Goal: Information Seeking & Learning: Learn about a topic

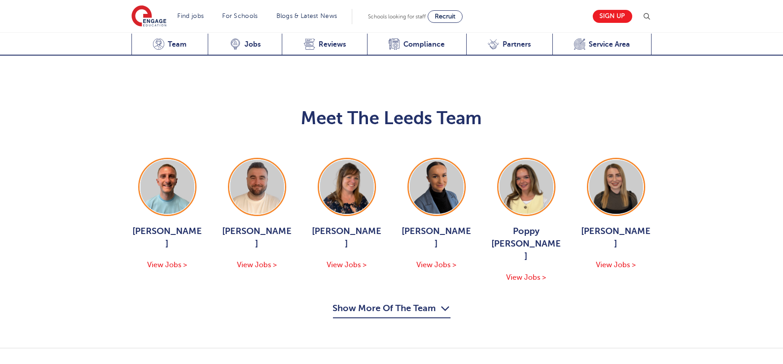
scroll to position [980, 0]
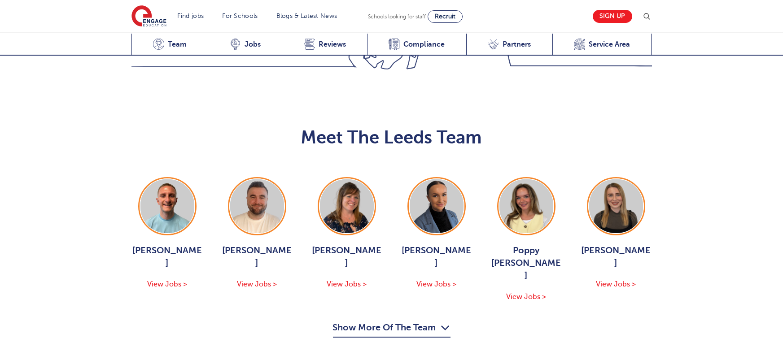
click at [414, 321] on button "Show More Of The Team" at bounding box center [392, 329] width 118 height 17
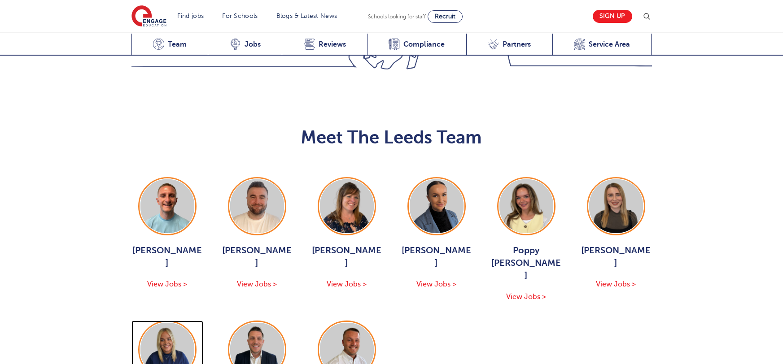
click at [173, 323] on img at bounding box center [167, 350] width 54 height 54
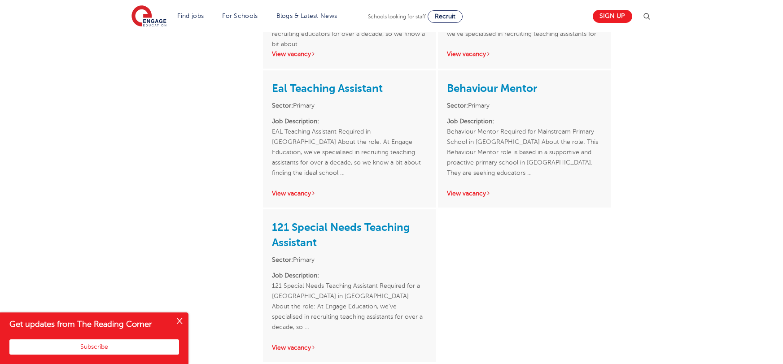
scroll to position [1194, 0]
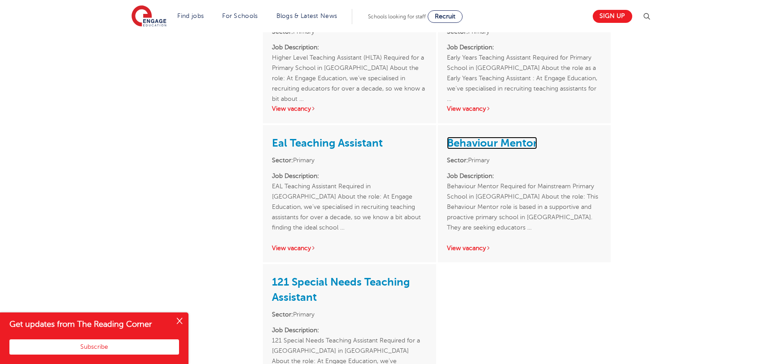
click at [512, 137] on link "Behaviour Mentor" at bounding box center [492, 143] width 90 height 13
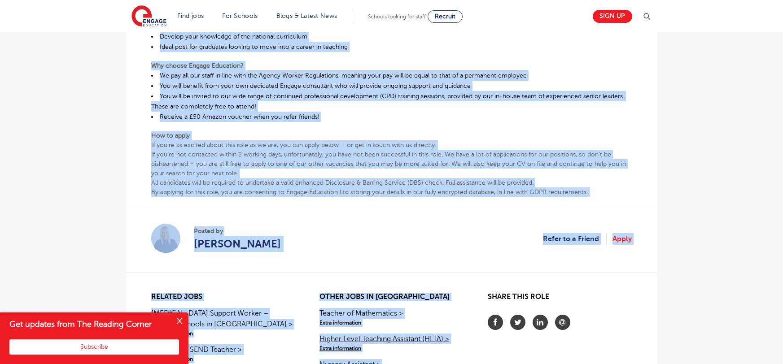
scroll to position [499, 0]
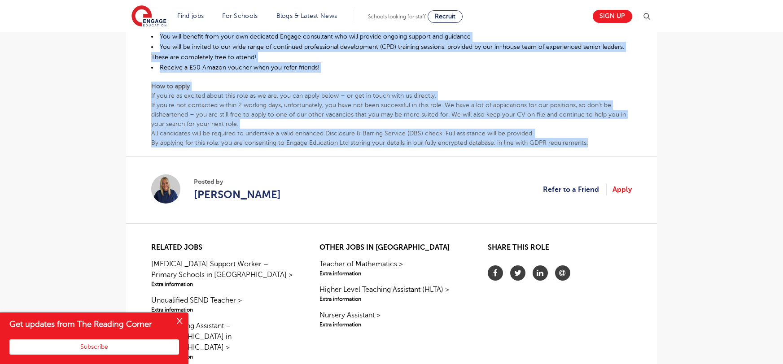
drag, startPoint x: 151, startPoint y: 114, endPoint x: 593, endPoint y: 145, distance: 443.1
copy div "Behaviour Mentor Required for Mainstream Primary School in Leeds About the role…"
click at [591, 106] on p "If you’re not contacted within 2 working days, unfortunately, you have not been…" at bounding box center [391, 115] width 481 height 28
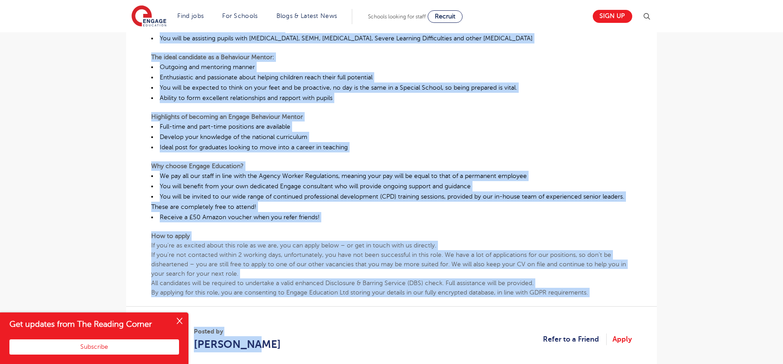
scroll to position [401, 0]
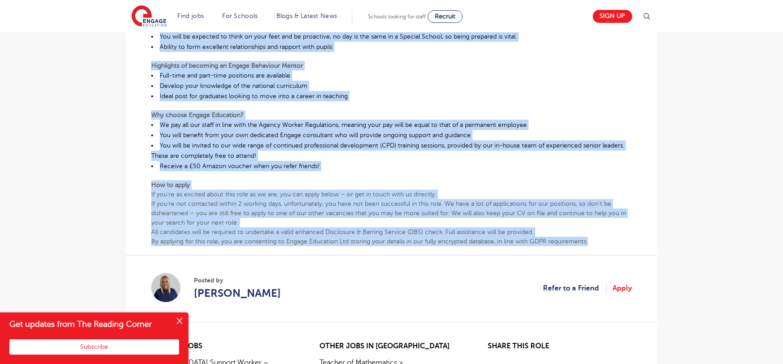
drag, startPoint x: 151, startPoint y: 168, endPoint x: 594, endPoint y: 241, distance: 448.4
click at [594, 241] on div "Behaviour Mentor Required for Mainstream Primary School in Leeds About the role…" at bounding box center [391, 52] width 481 height 388
copy div "Behaviour Mentor Required for Mainstream Primary School in Leeds About the role…"
